Goal: Task Accomplishment & Management: Manage account settings

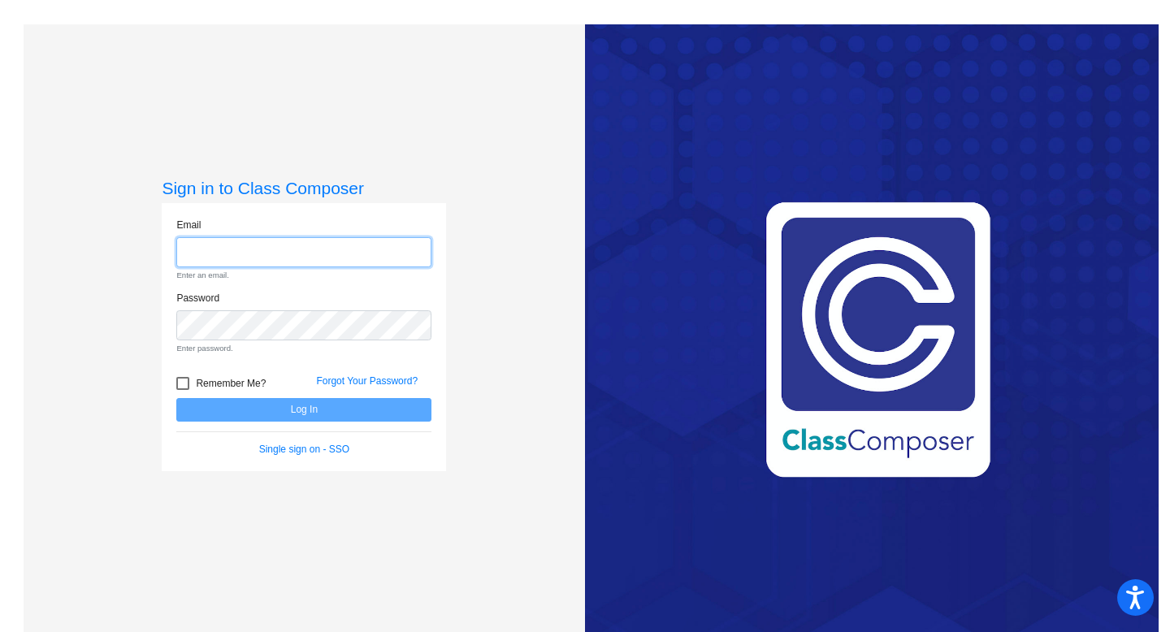
type input "[EMAIL_ADDRESS][DOMAIN_NAME]"
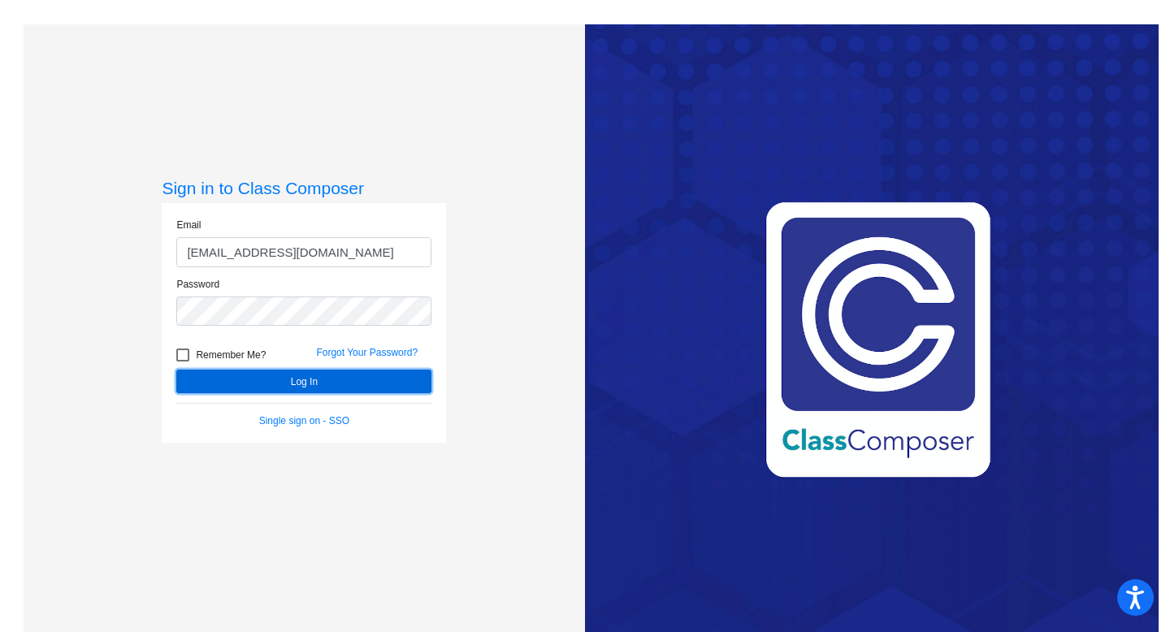
click at [322, 383] on button "Log In" at bounding box center [303, 382] width 255 height 24
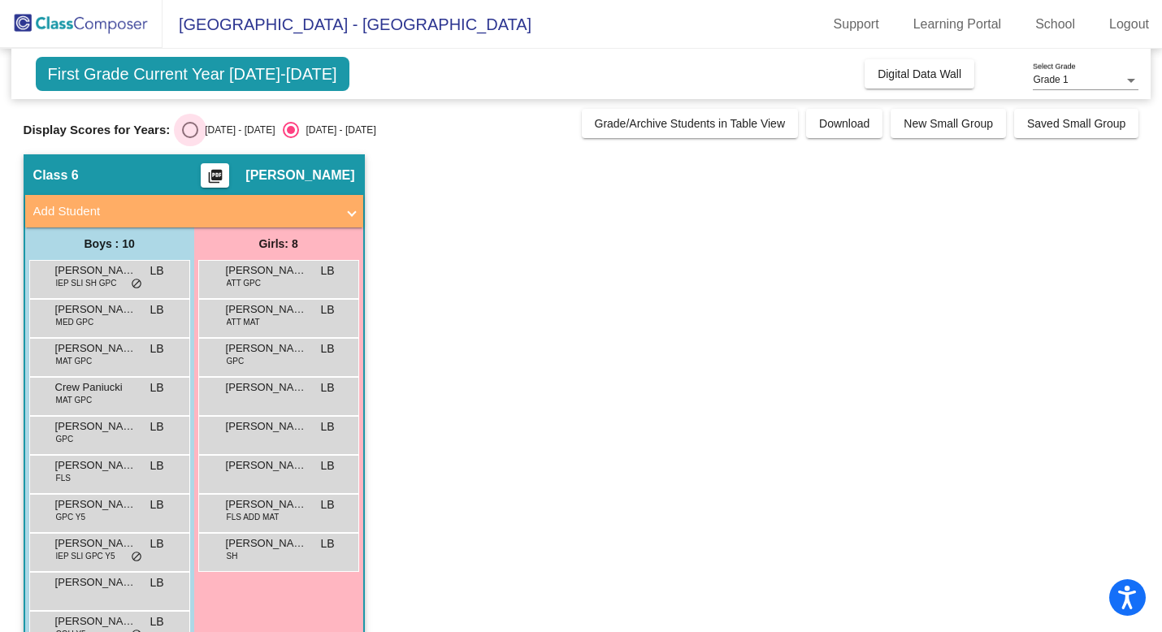
click at [198, 132] on div "[DATE] - [DATE]" at bounding box center [236, 130] width 76 height 15
click at [190, 138] on input "[DATE] - [DATE]" at bounding box center [189, 138] width 1 height 1
radio input "true"
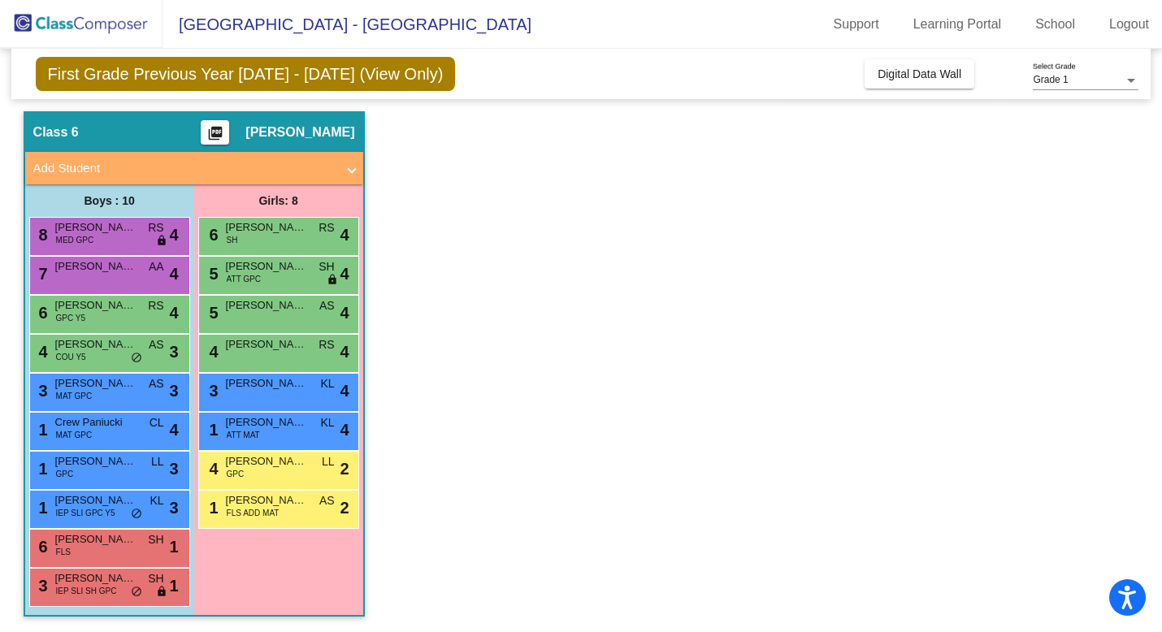
scroll to position [44, 0]
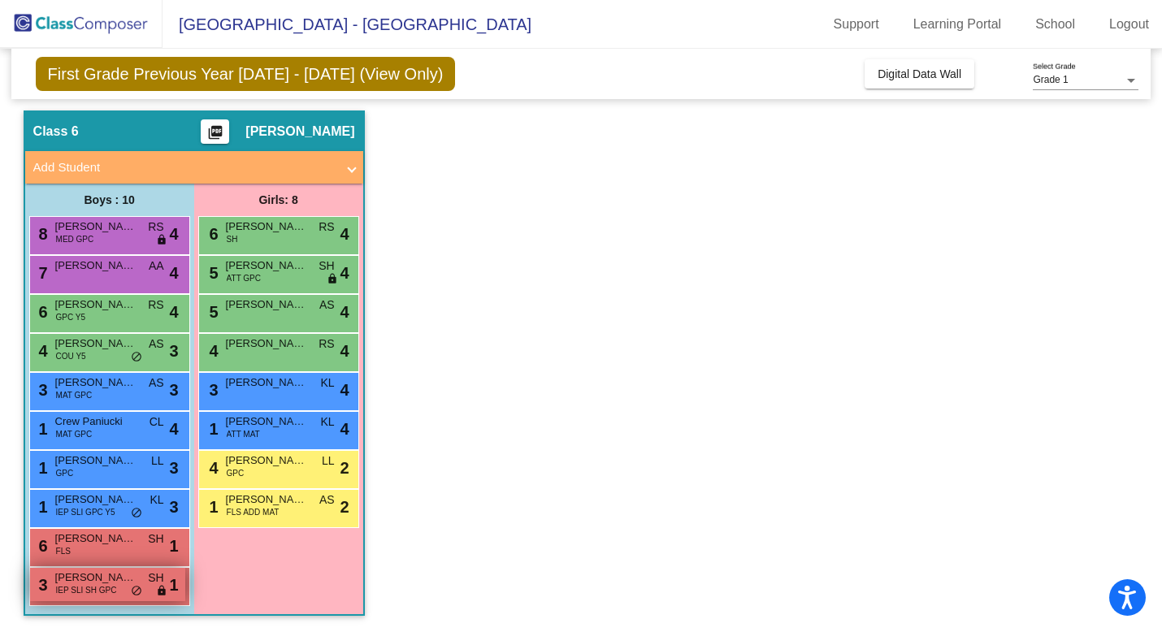
click at [106, 574] on span "[PERSON_NAME]" at bounding box center [95, 578] width 81 height 16
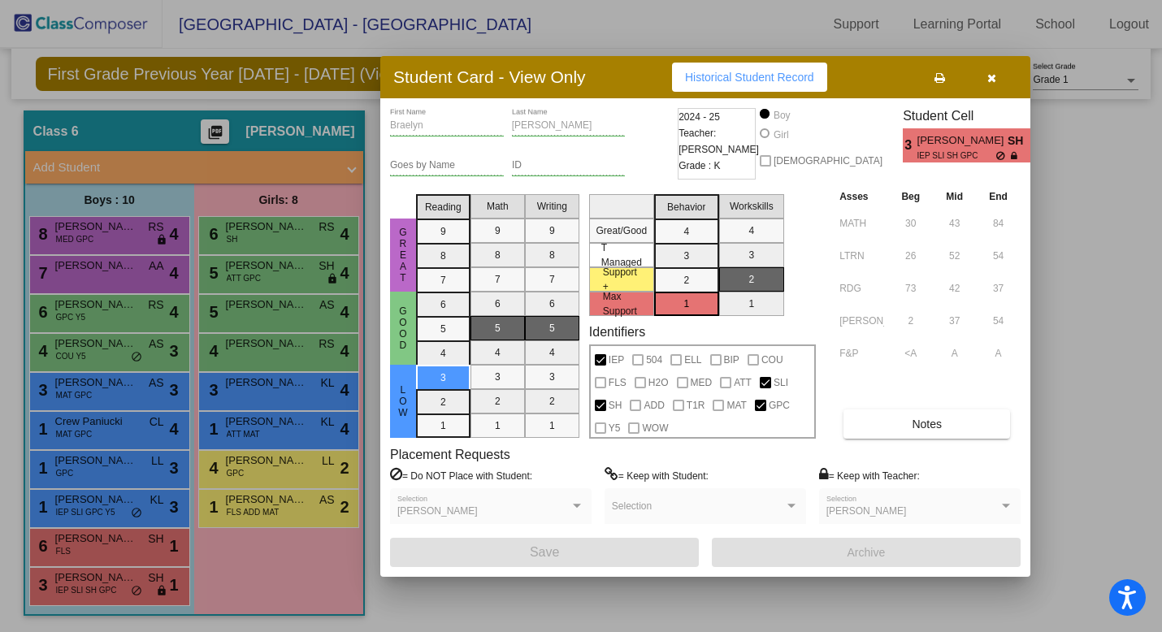
click at [254, 582] on div at bounding box center [581, 316] width 1162 height 632
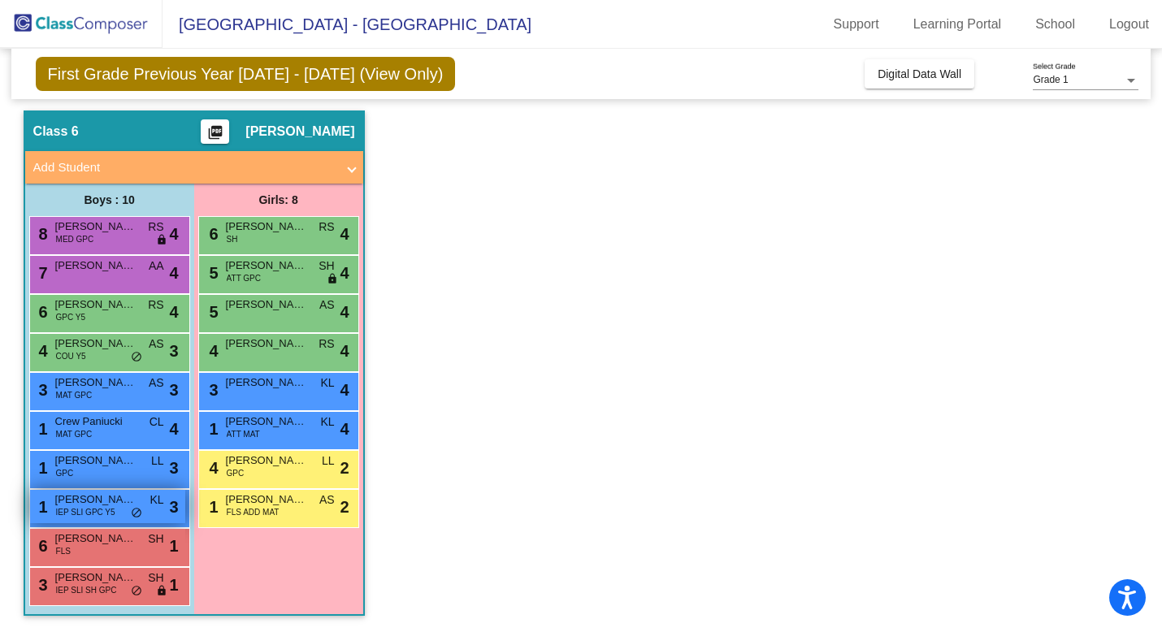
click at [133, 490] on div "1 [PERSON_NAME] IEP SLI GPC Y5 KL lock do_not_disturb_alt 3" at bounding box center [107, 506] width 155 height 33
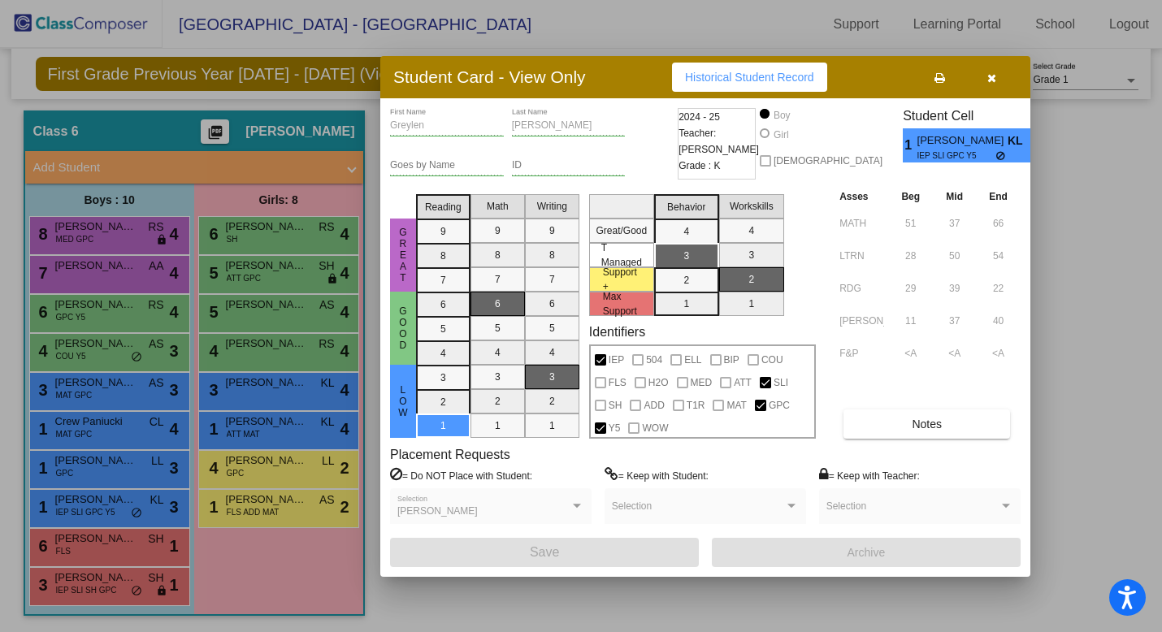
click at [321, 576] on div at bounding box center [581, 316] width 1162 height 632
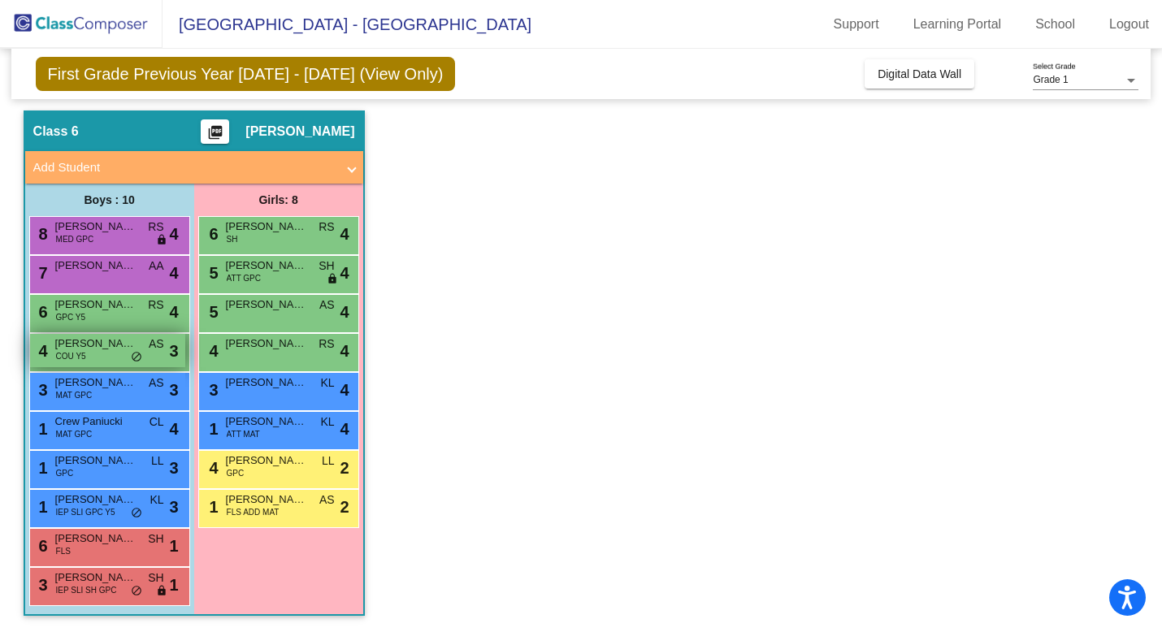
click at [103, 354] on div "4 [PERSON_NAME] COU Y5 AS lock do_not_disturb_alt 3" at bounding box center [107, 350] width 155 height 33
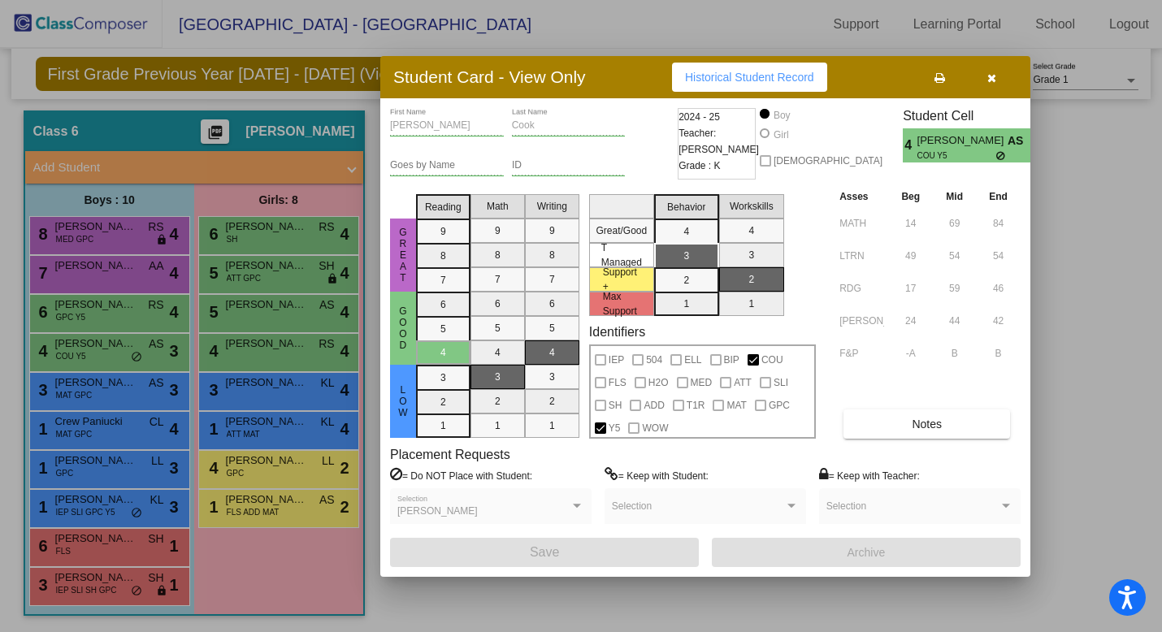
click at [271, 537] on div at bounding box center [581, 316] width 1162 height 632
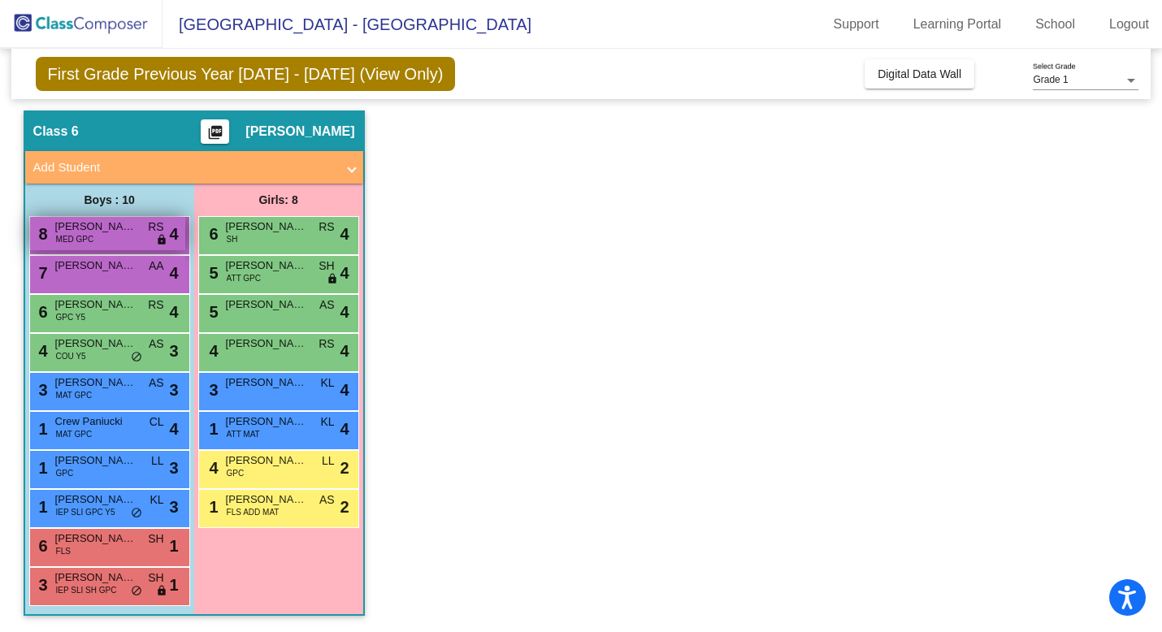
click at [120, 233] on span "[PERSON_NAME]" at bounding box center [95, 227] width 81 height 16
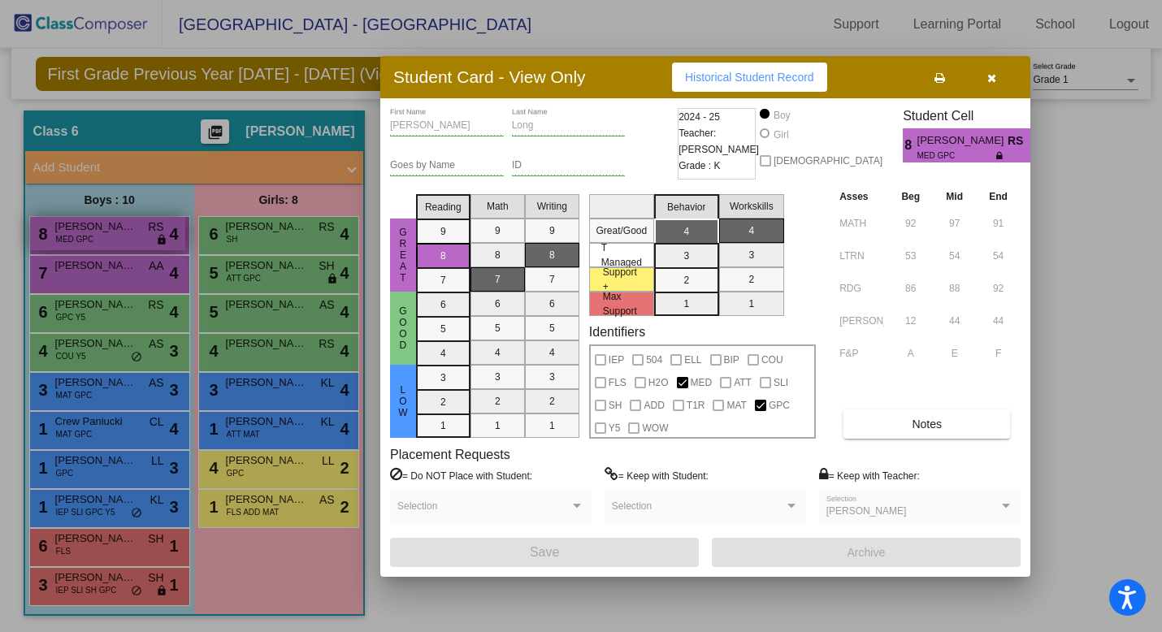
click at [120, 233] on div at bounding box center [581, 316] width 1162 height 632
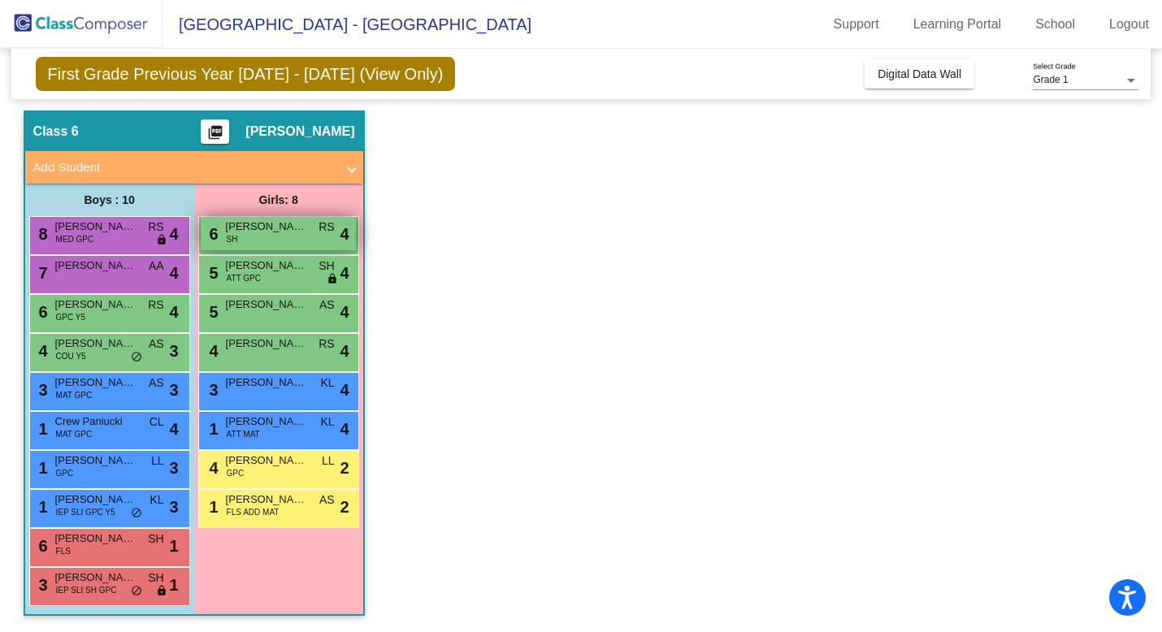
click at [261, 234] on span "[PERSON_NAME]" at bounding box center [266, 227] width 81 height 16
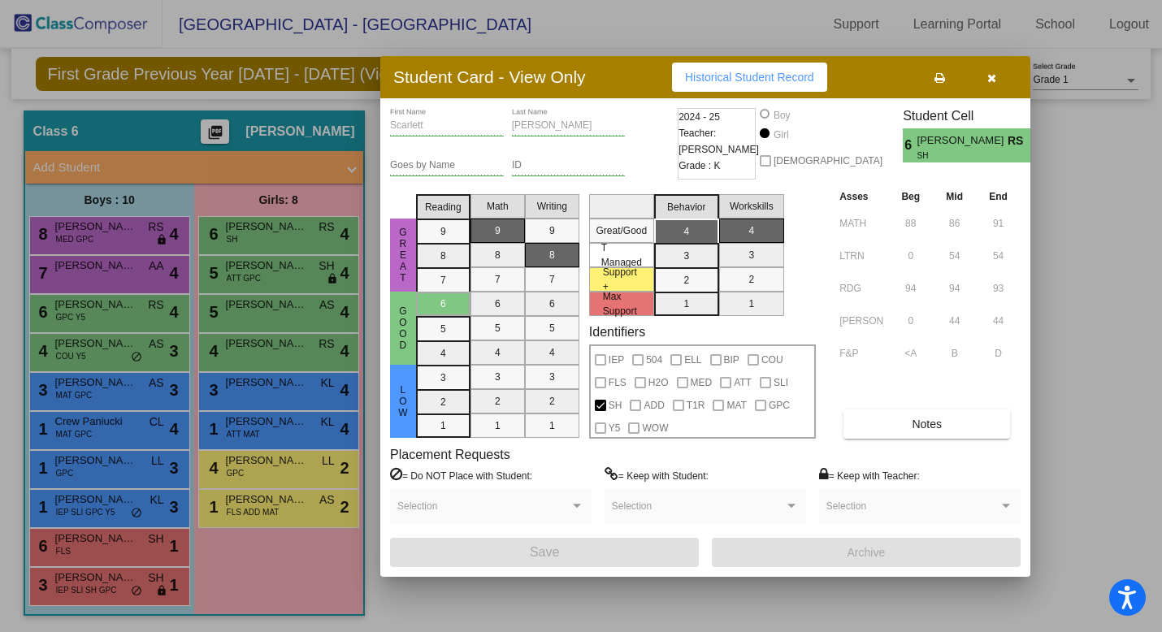
click at [288, 482] on div at bounding box center [581, 316] width 1162 height 632
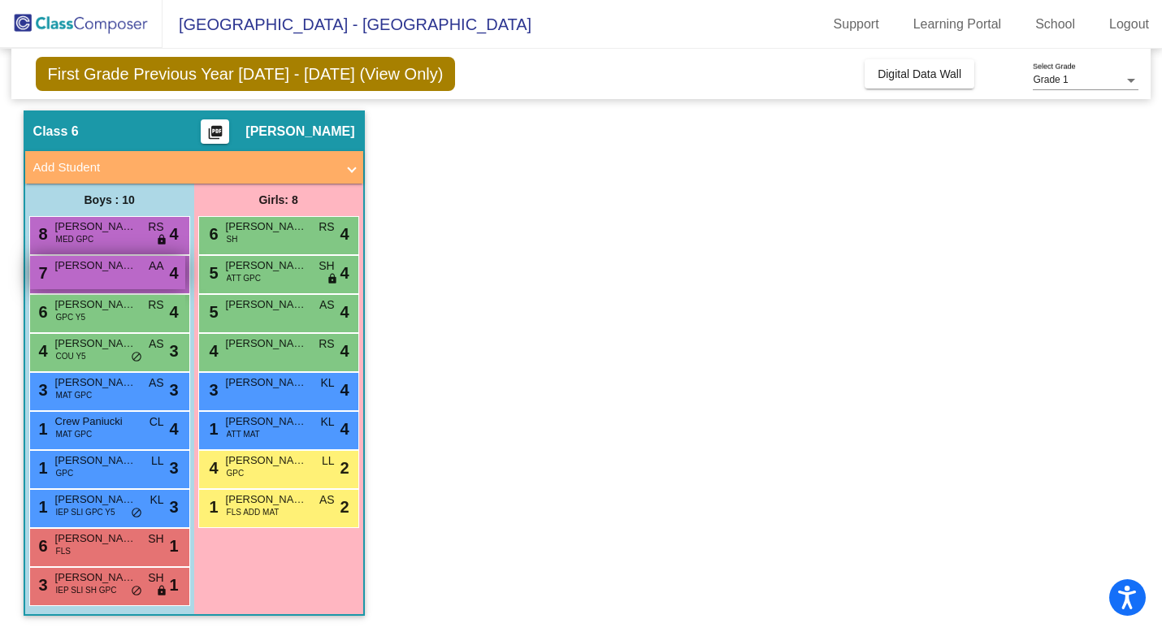
click at [102, 282] on div "7 [PERSON_NAME] lock do_not_disturb_alt 4" at bounding box center [107, 272] width 155 height 33
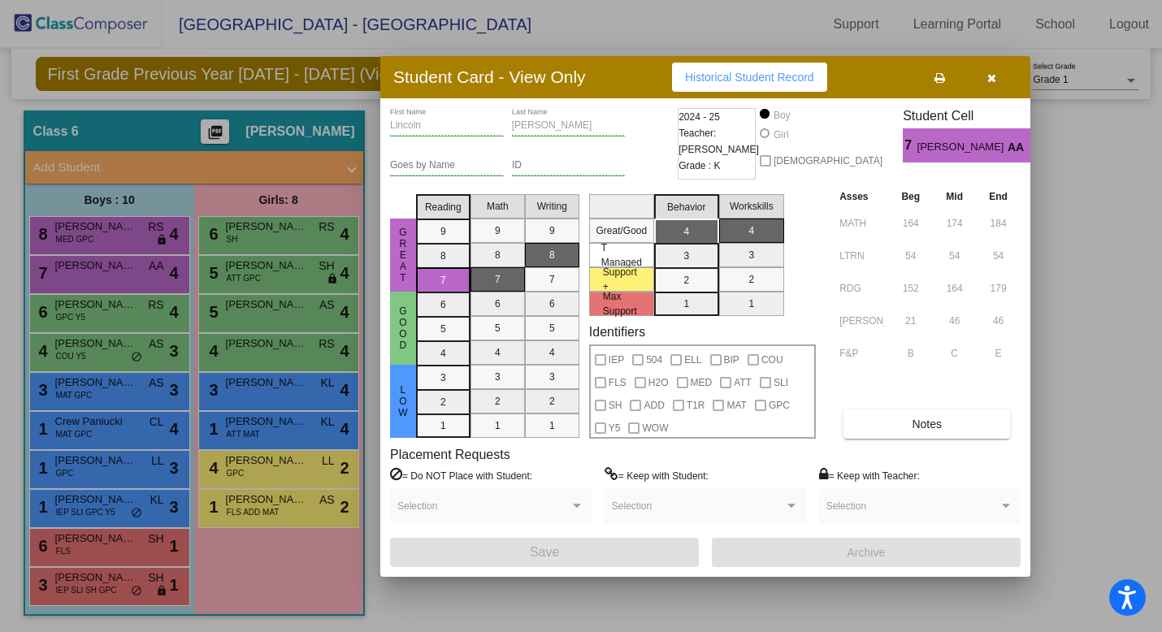
click at [169, 378] on div at bounding box center [581, 316] width 1162 height 632
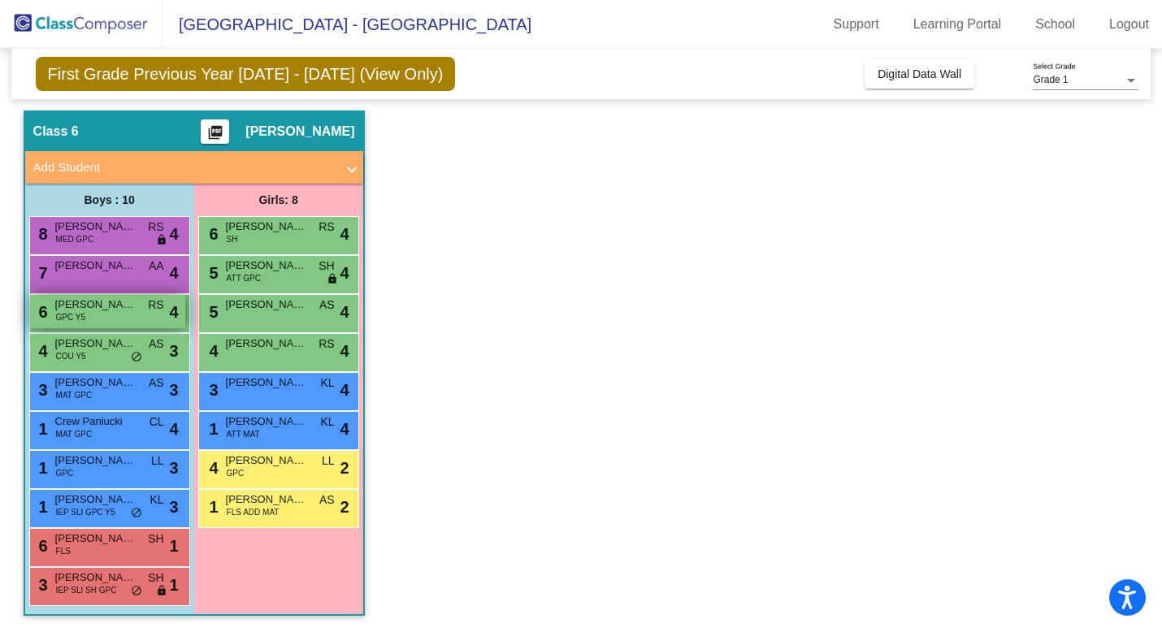
click at [109, 311] on span "[PERSON_NAME]" at bounding box center [95, 305] width 81 height 16
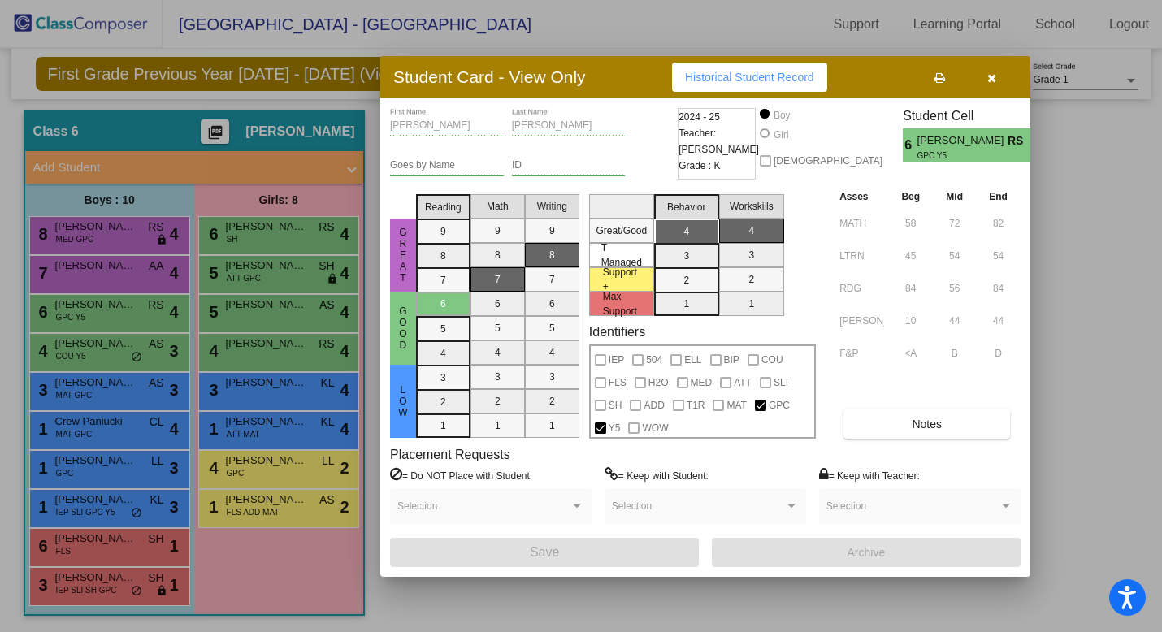
click at [158, 410] on div at bounding box center [581, 316] width 1162 height 632
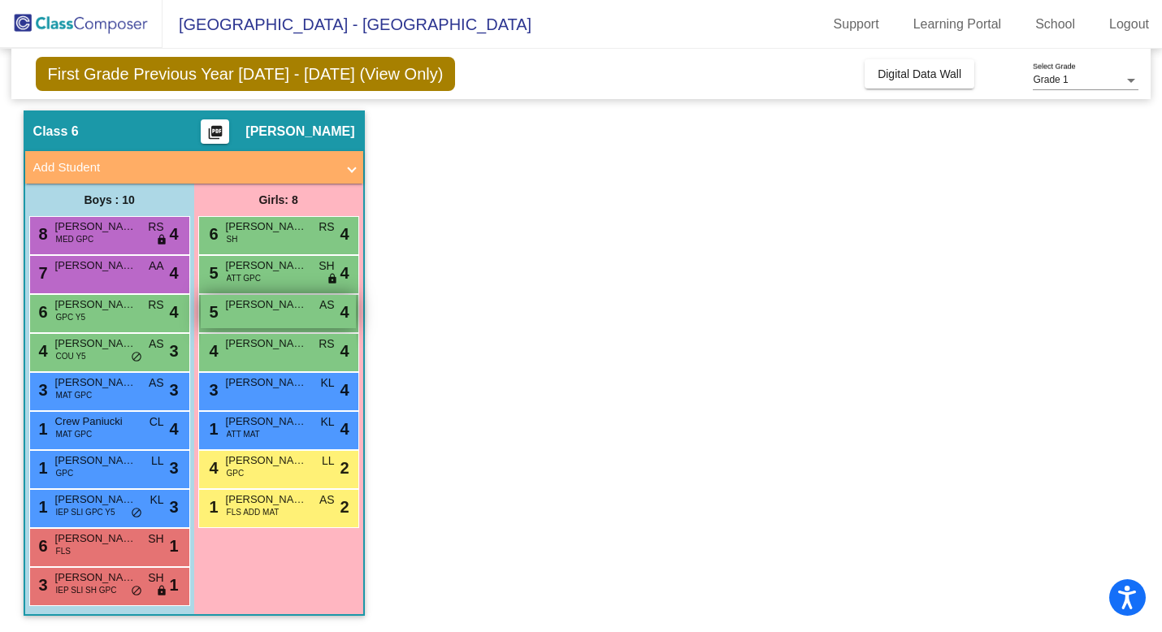
click at [263, 313] on div "5 [PERSON_NAME] AS lock do_not_disturb_alt 4" at bounding box center [278, 311] width 155 height 33
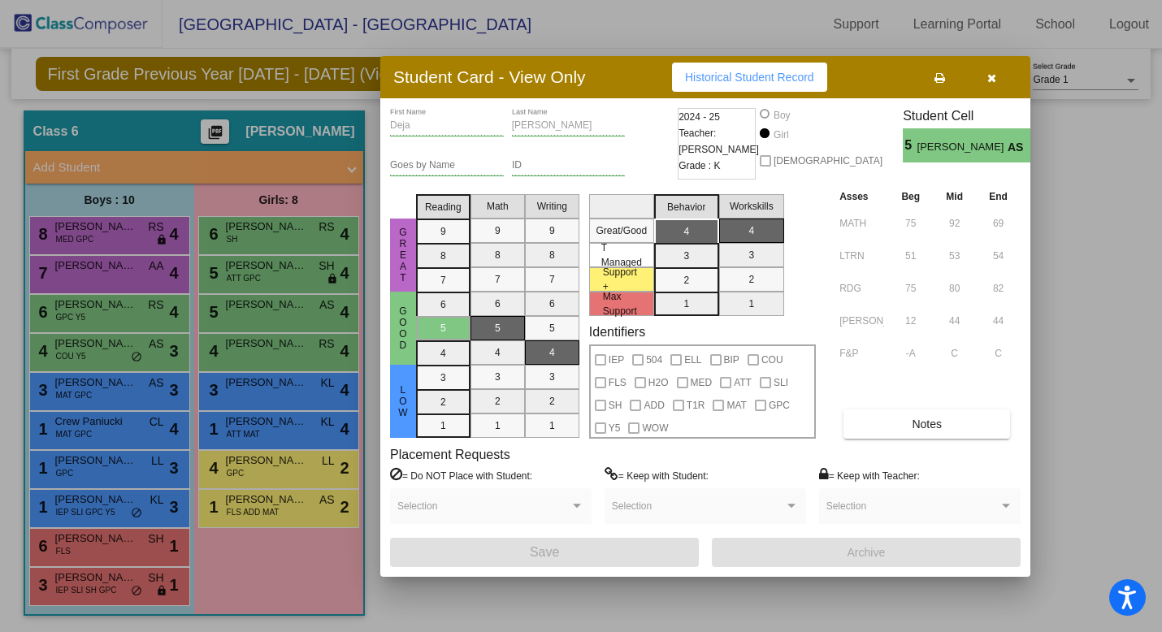
click at [258, 423] on div at bounding box center [581, 316] width 1162 height 632
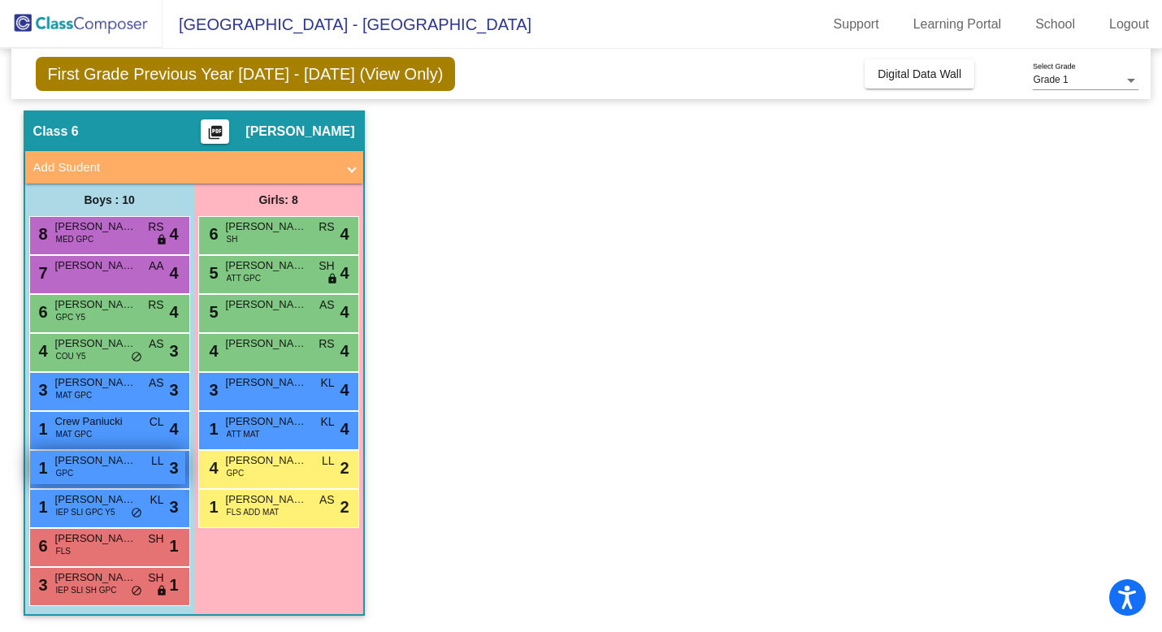
click at [130, 461] on span "[PERSON_NAME]" at bounding box center [95, 461] width 81 height 16
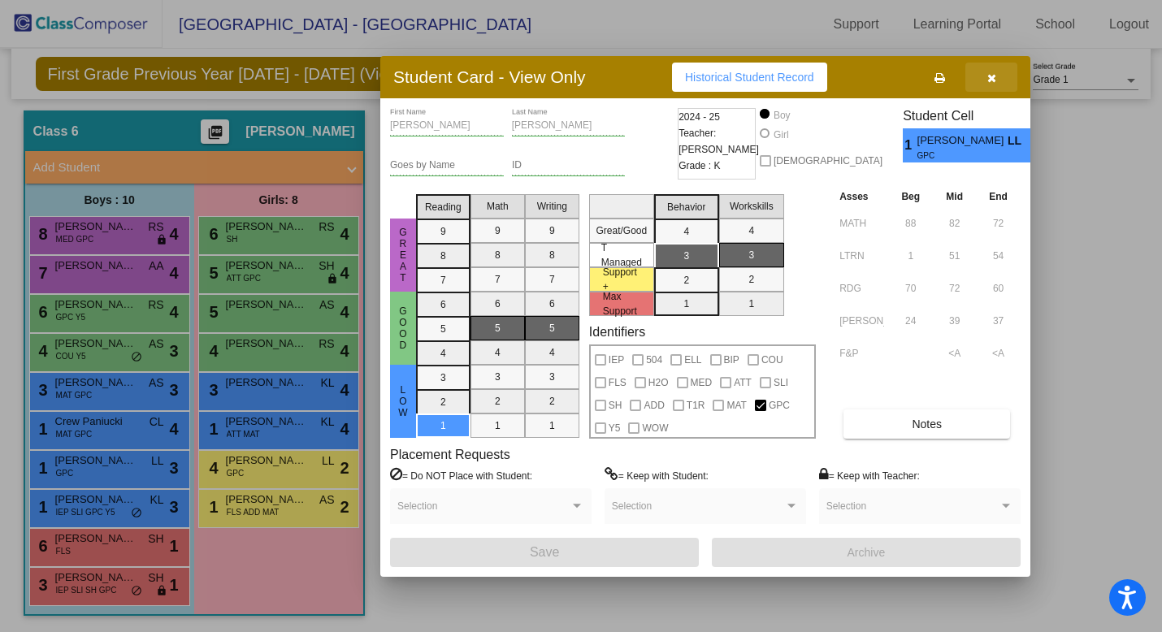
click at [996, 85] on button "button" at bounding box center [991, 77] width 52 height 29
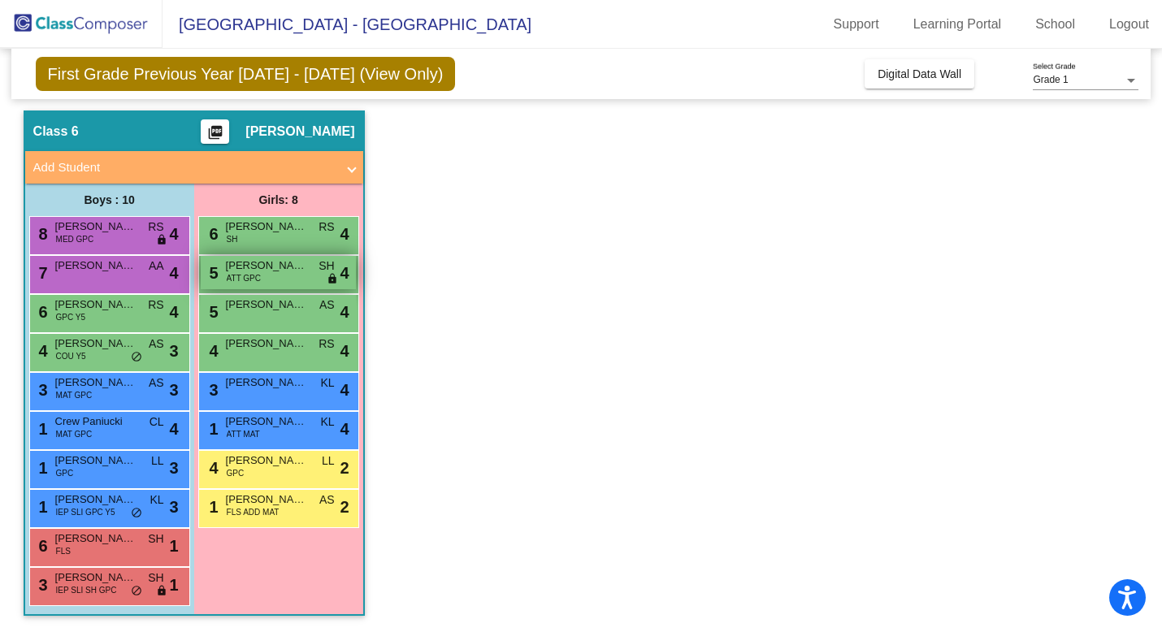
click at [274, 279] on div "5 [PERSON_NAME] ATT GPC SH lock do_not_disturb_alt 4" at bounding box center [278, 272] width 155 height 33
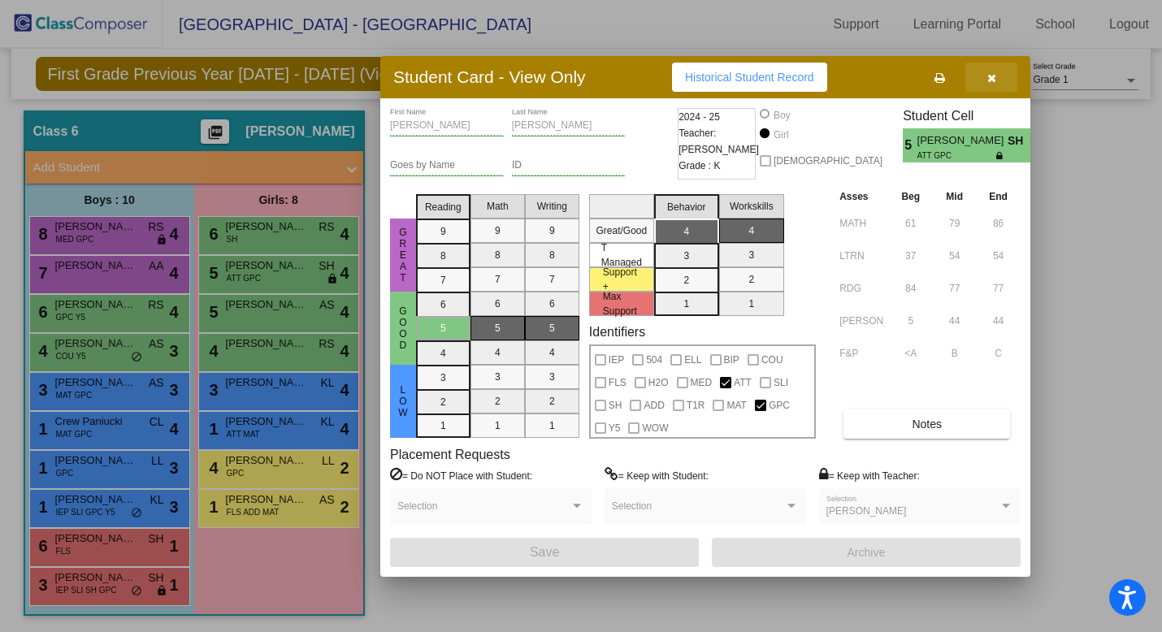
click at [990, 81] on icon "button" at bounding box center [991, 77] width 9 height 11
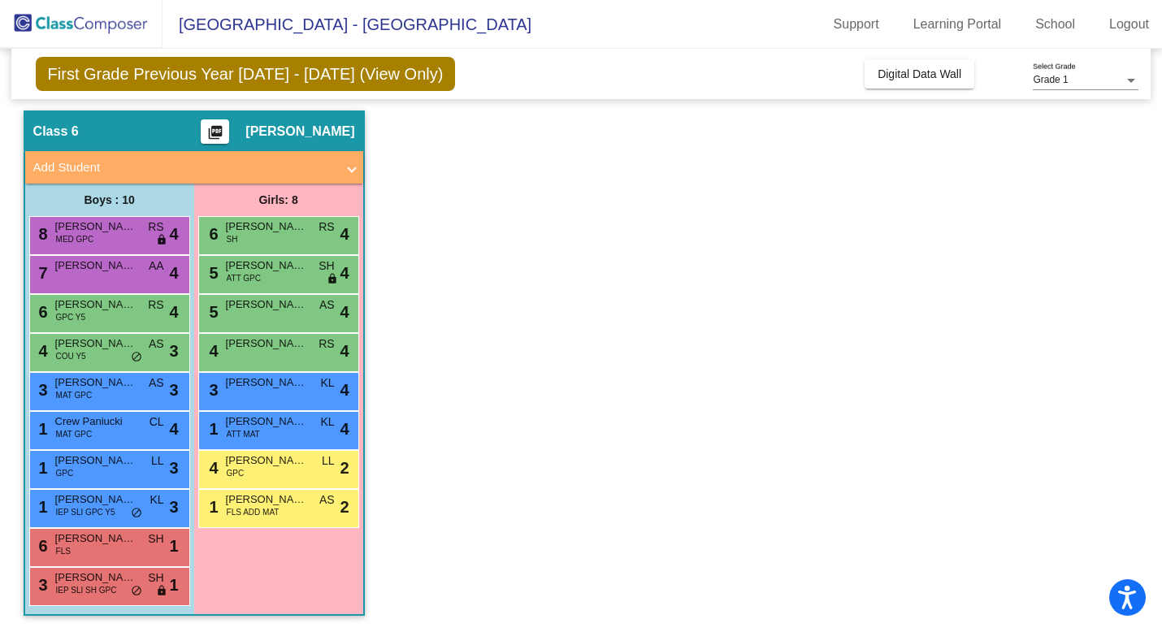
click at [933, 245] on app-classroom "Class 6 picture_as_pdf [PERSON_NAME] Add Student First Name Last Name Student I…" at bounding box center [581, 371] width 1115 height 522
click at [261, 356] on div "4 [PERSON_NAME] RS lock do_not_disturb_alt 4" at bounding box center [278, 350] width 155 height 33
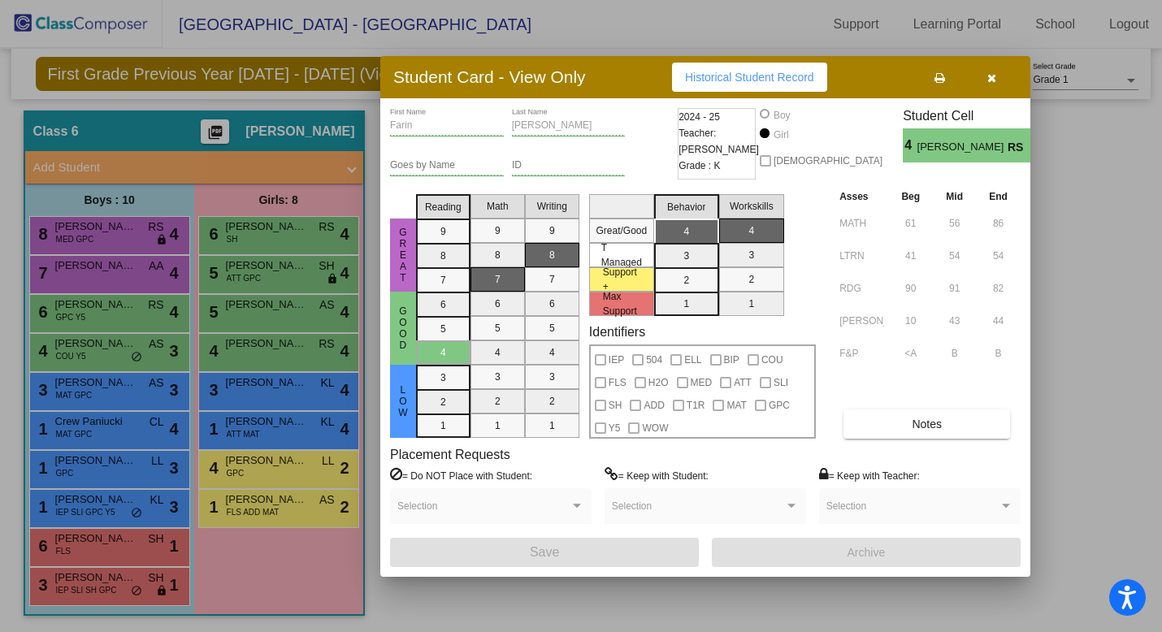
click at [990, 73] on icon "button" at bounding box center [991, 77] width 9 height 11
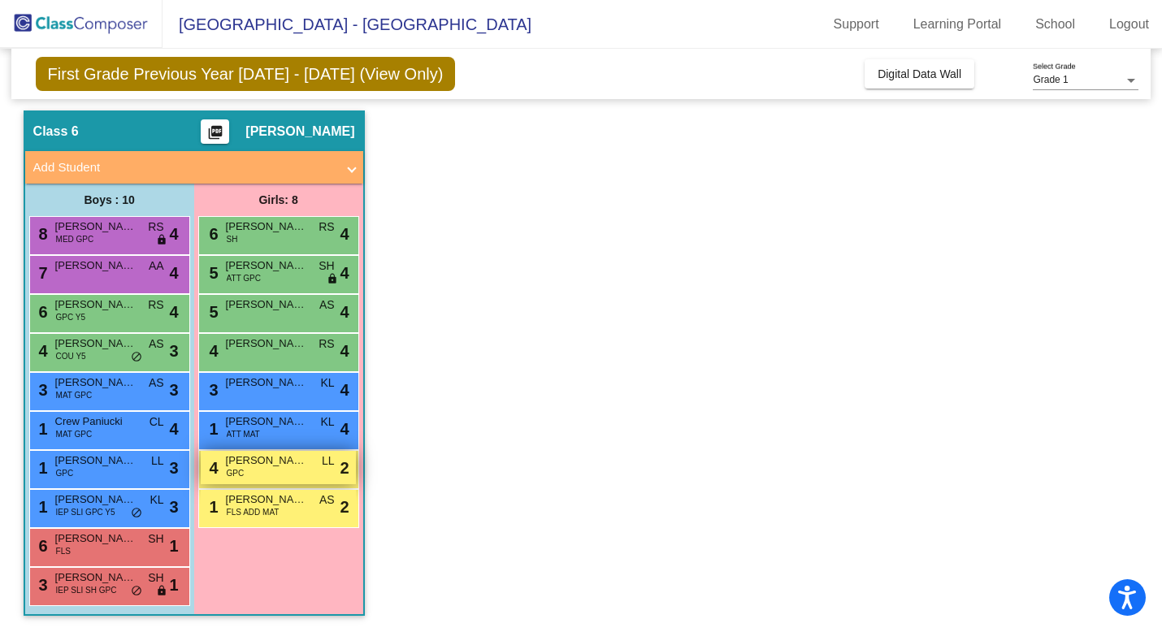
click at [280, 466] on span "[PERSON_NAME]" at bounding box center [266, 461] width 81 height 16
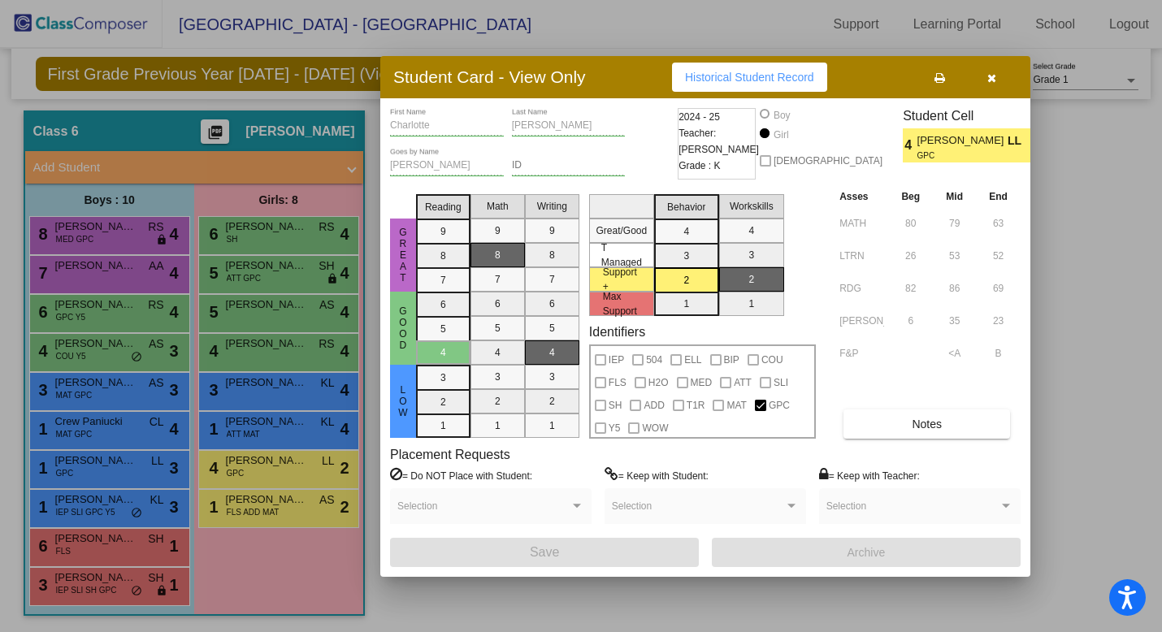
click at [989, 75] on icon "button" at bounding box center [991, 77] width 9 height 11
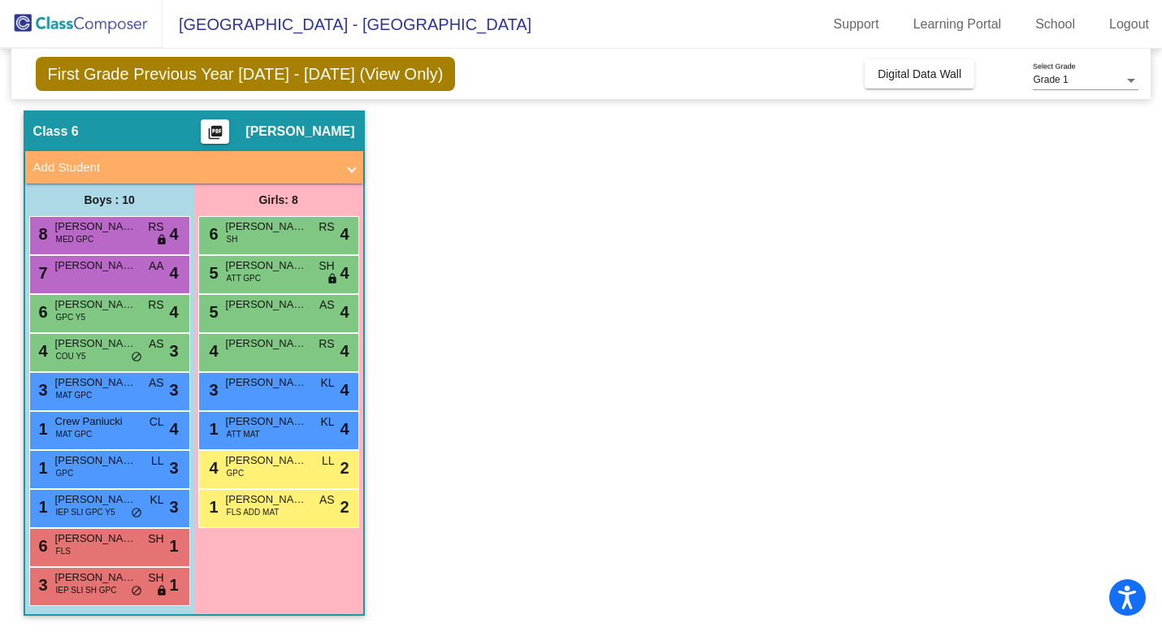
click at [494, 276] on app-classroom "Class 6 picture_as_pdf [PERSON_NAME] Add Student First Name Last Name Student I…" at bounding box center [581, 371] width 1115 height 522
